Goal: Information Seeking & Learning: Learn about a topic

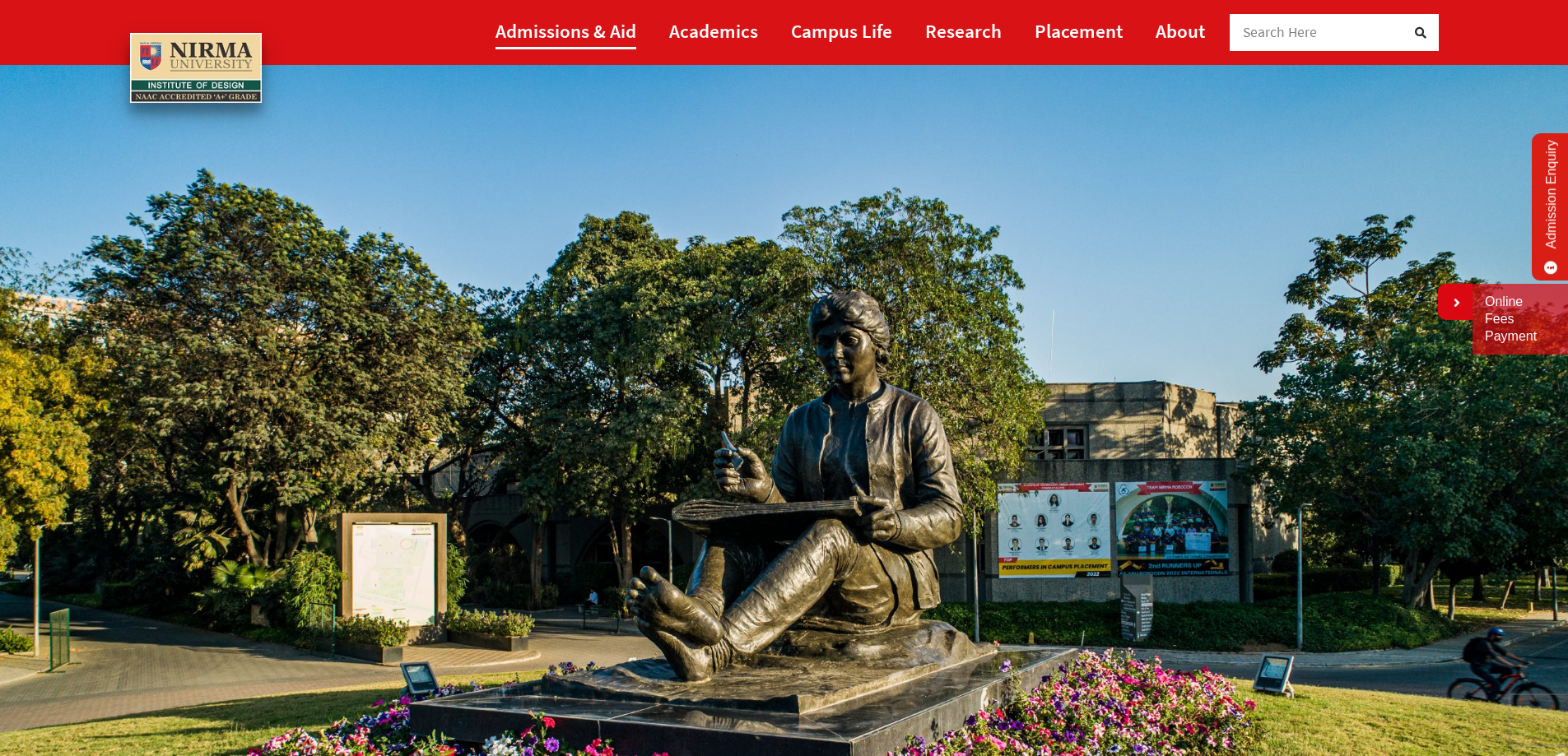
click at [610, 30] on link "Admissions & Aid" at bounding box center [565, 31] width 141 height 37
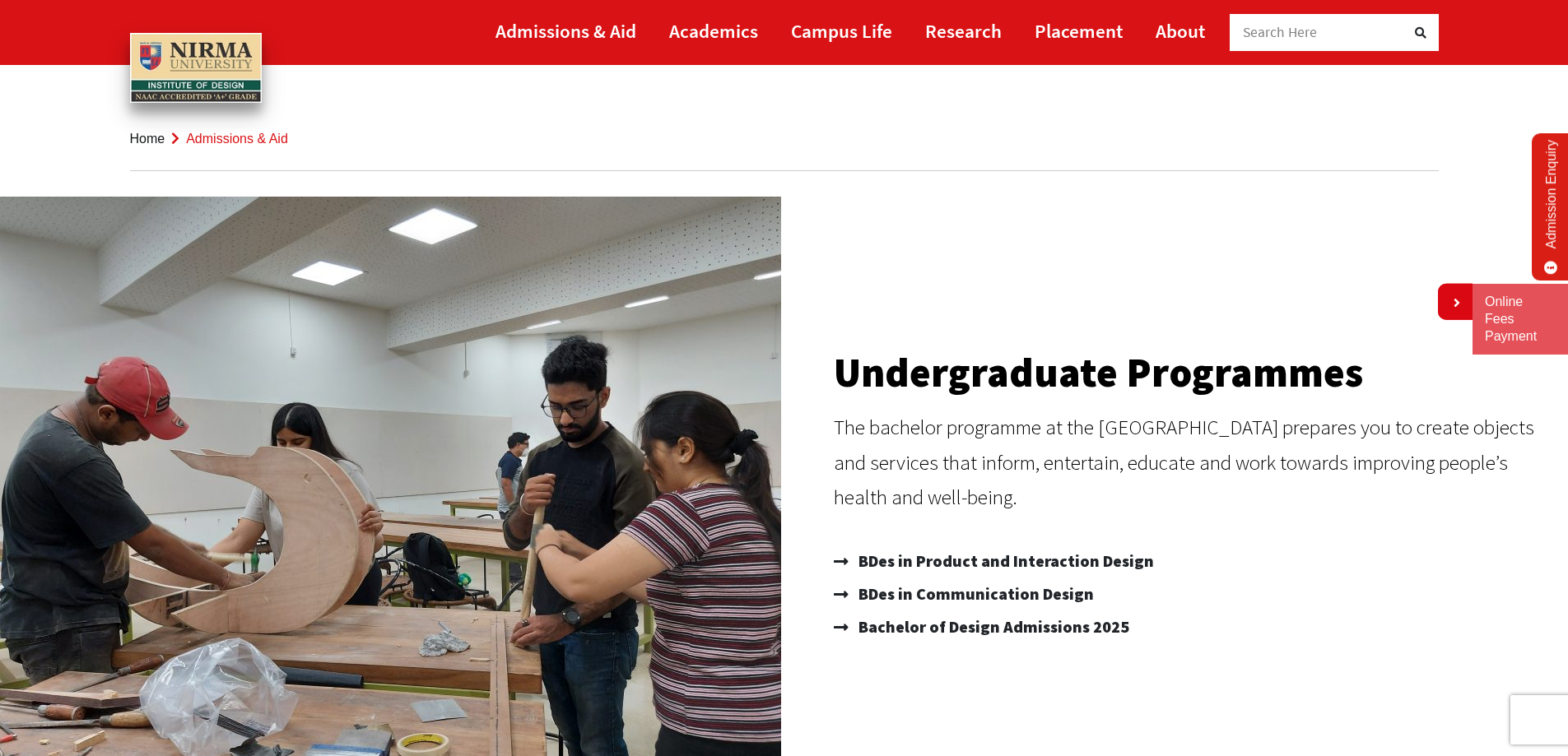
click at [175, 80] on img at bounding box center [196, 68] width 132 height 71
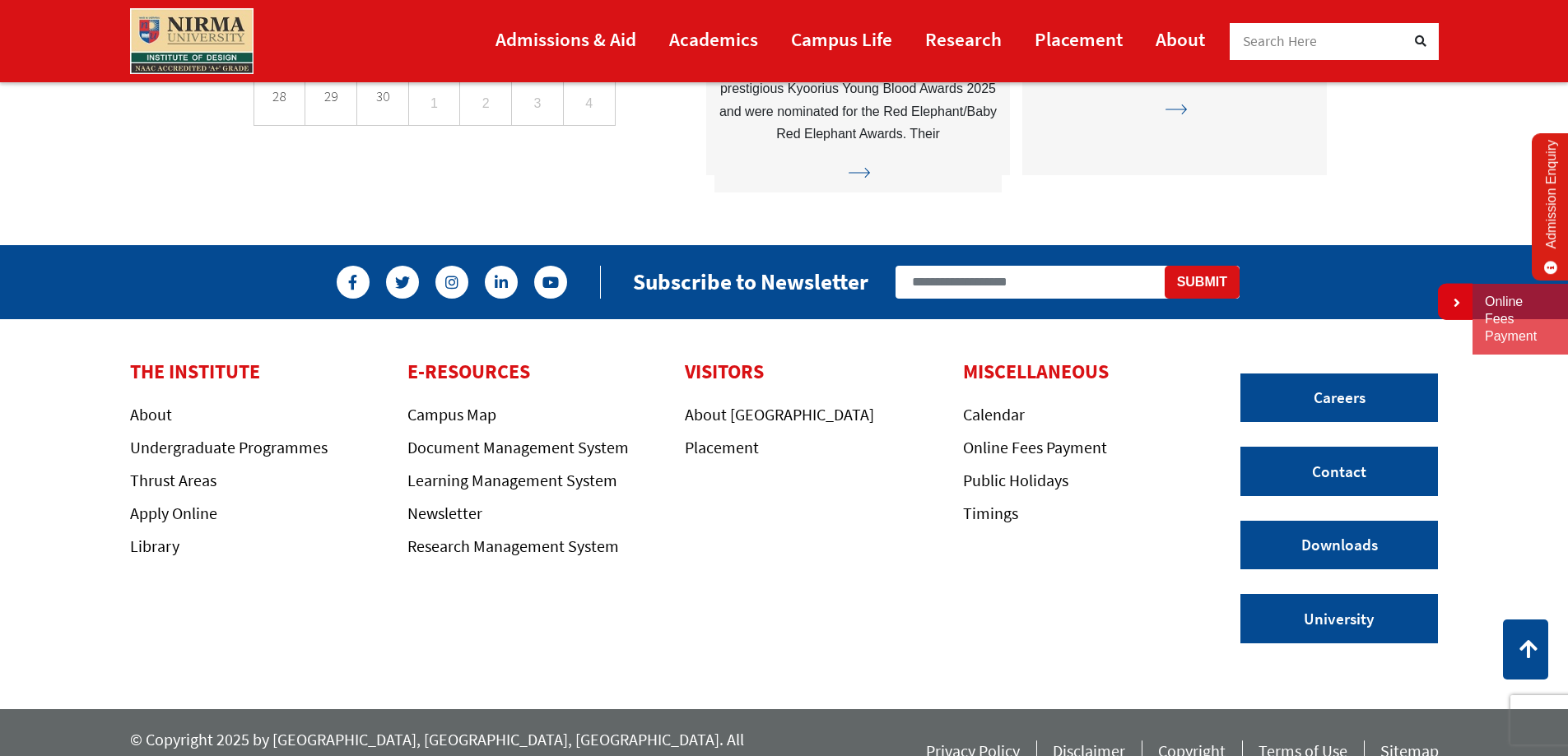
scroll to position [4724, 0]
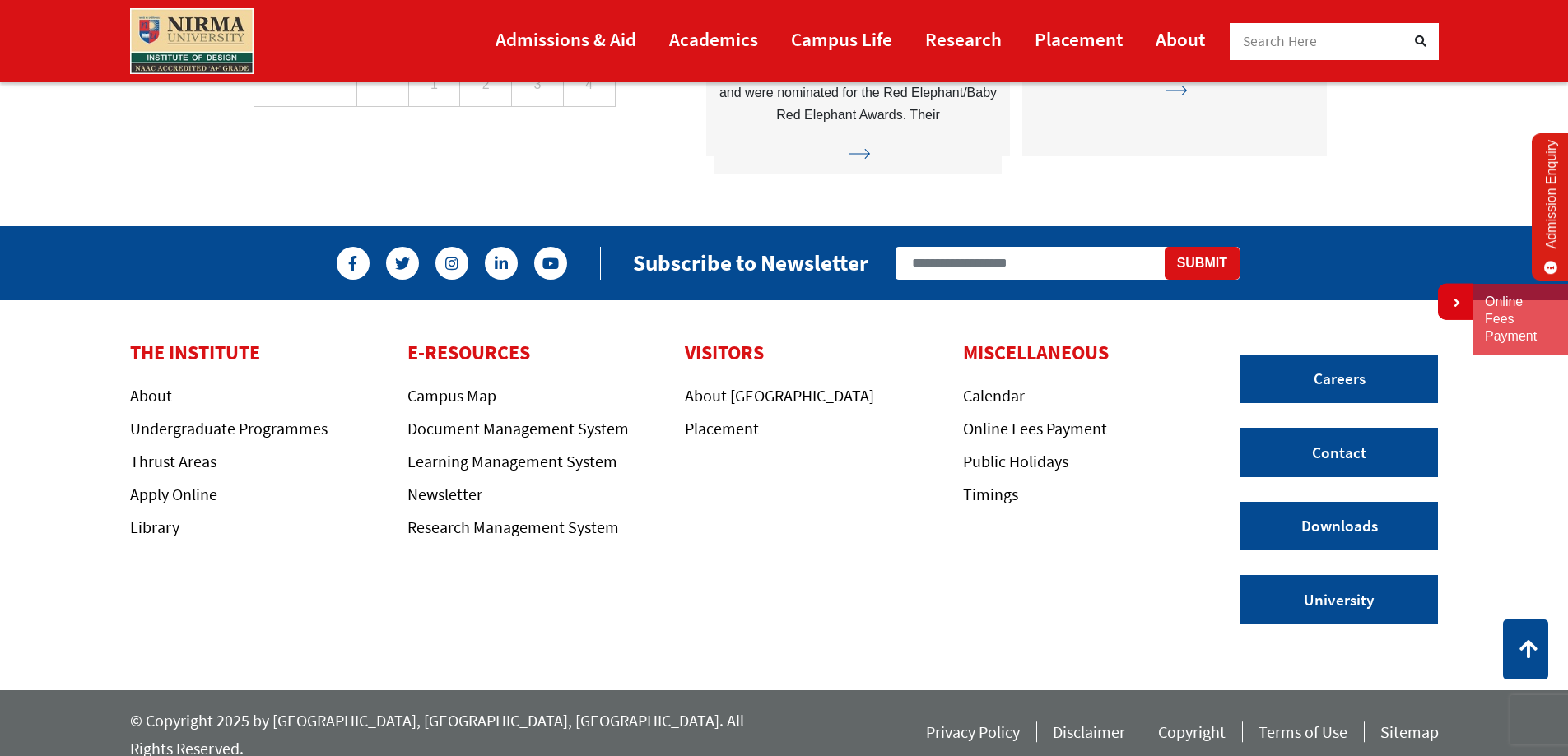
drag, startPoint x: 1571, startPoint y: 39, endPoint x: 1550, endPoint y: 678, distance: 639.3
